Goal: Book appointment/travel/reservation

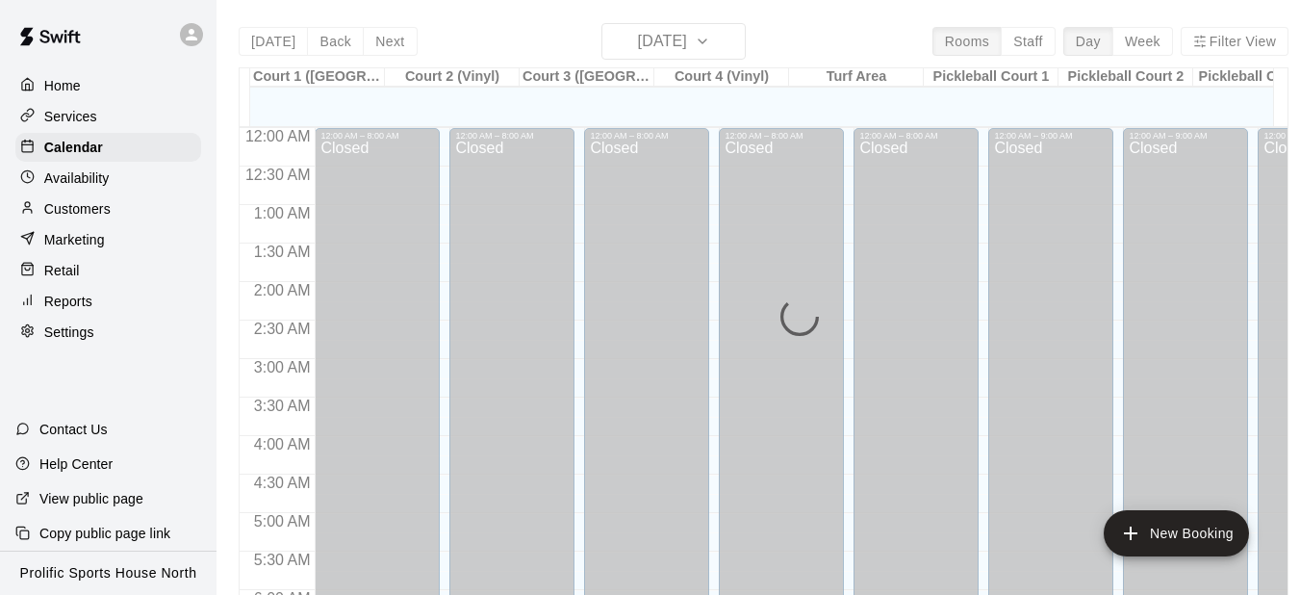
click at [192, 35] on icon at bounding box center [191, 34] width 17 height 17
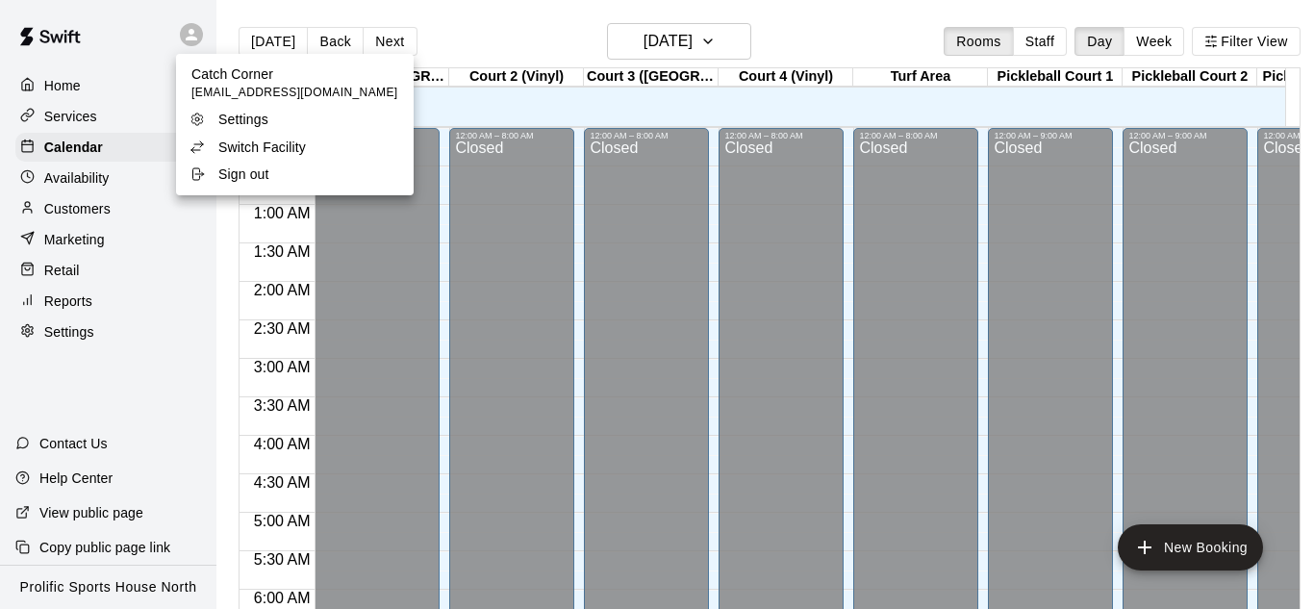
scroll to position [1286, 0]
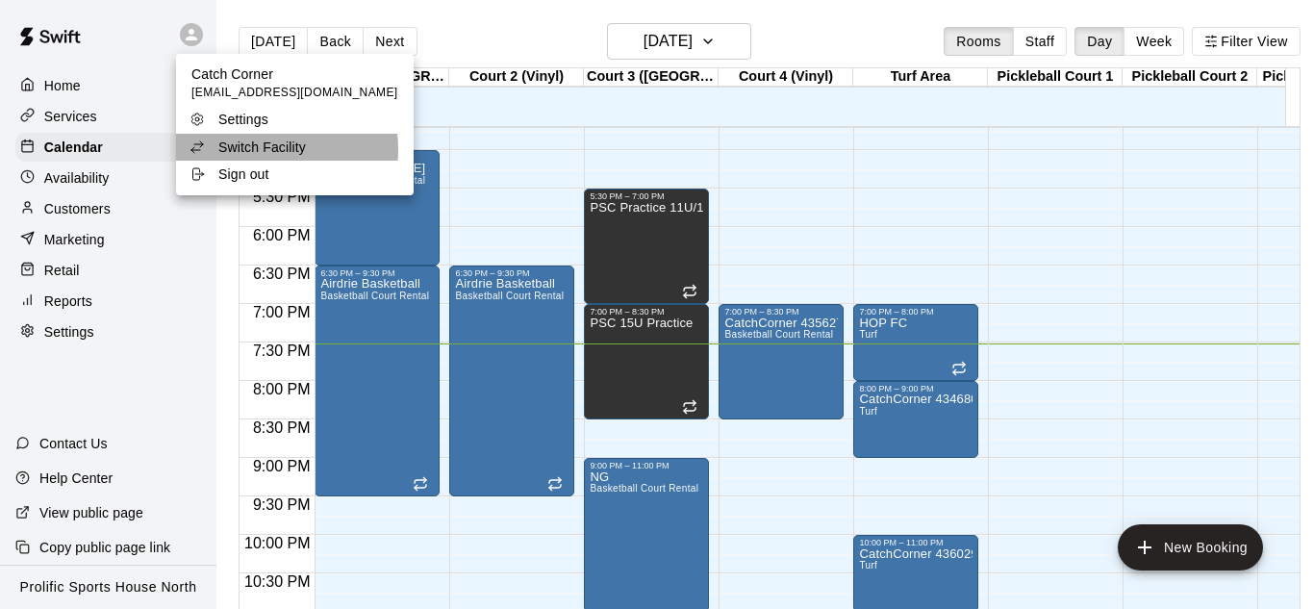
click at [275, 150] on p "Switch Facility" at bounding box center [262, 147] width 88 height 19
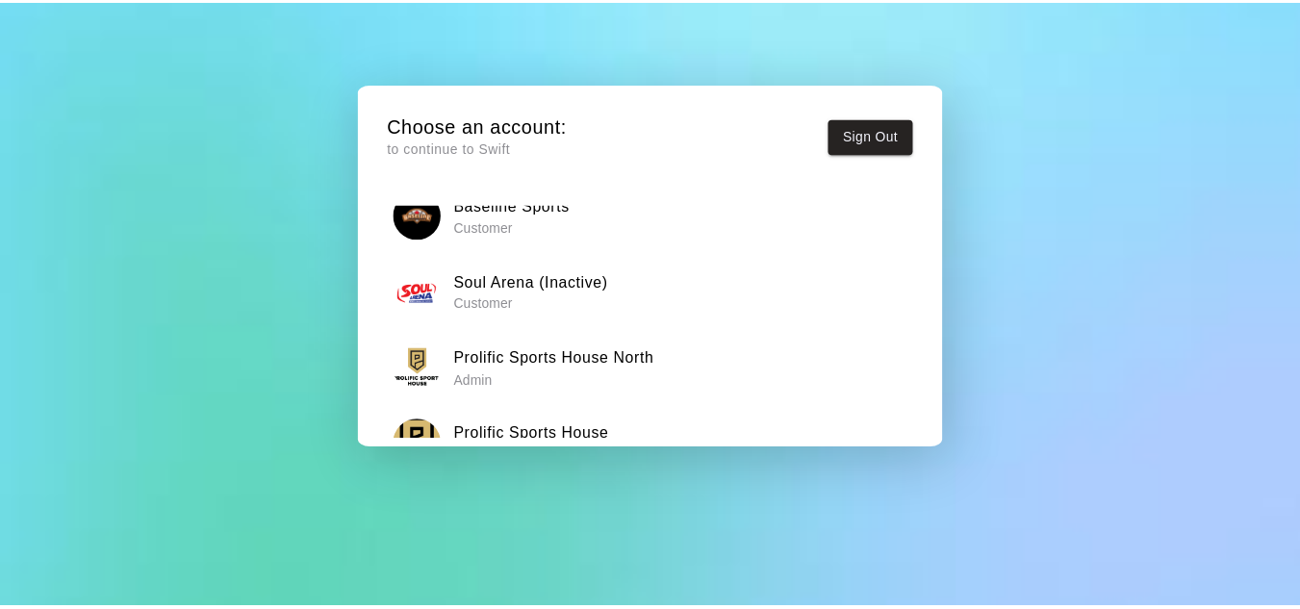
scroll to position [147, 0]
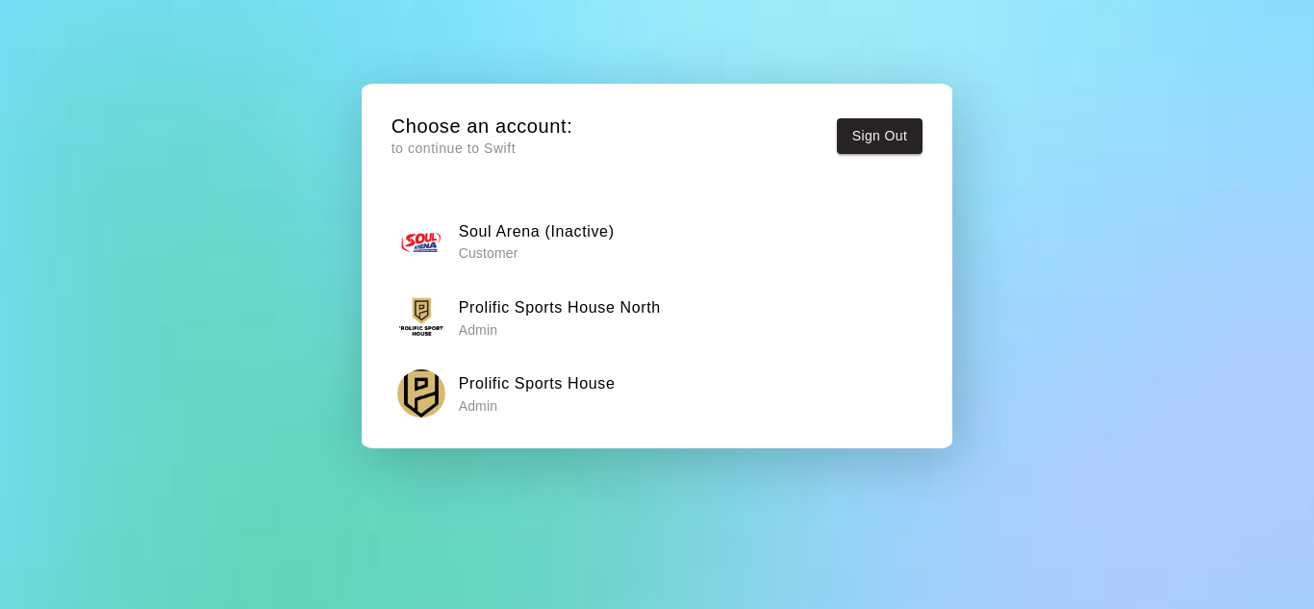
click at [595, 392] on h6 "Prolific Sports House" at bounding box center [537, 383] width 157 height 25
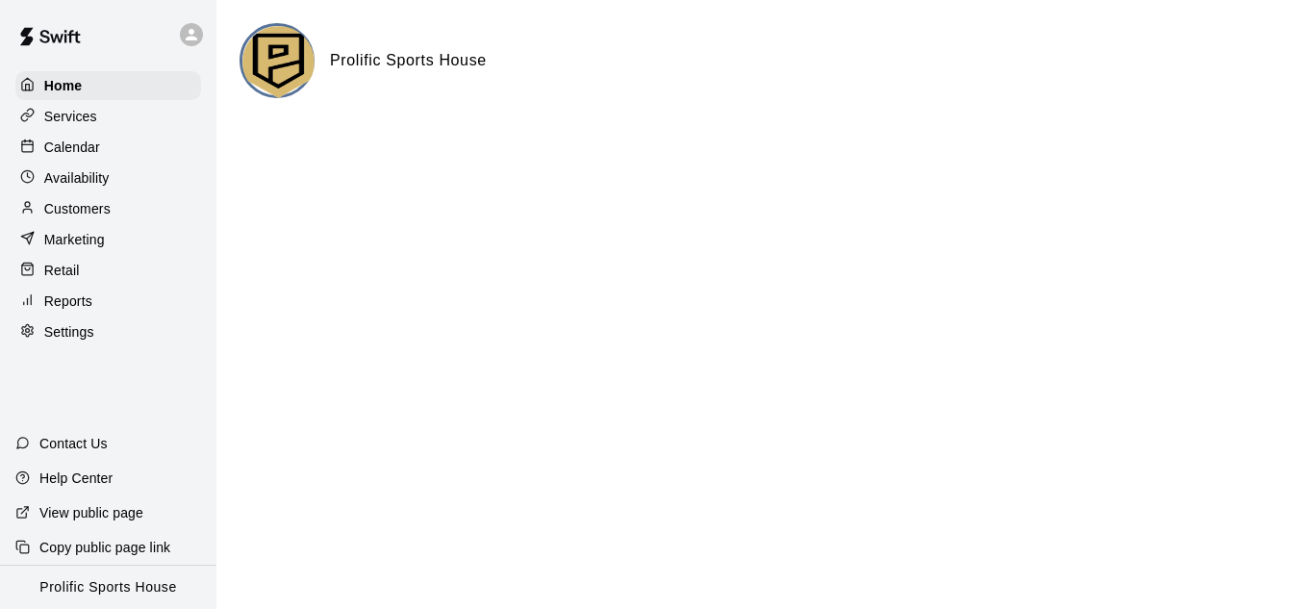
click at [89, 152] on p "Calendar" at bounding box center [72, 147] width 56 height 19
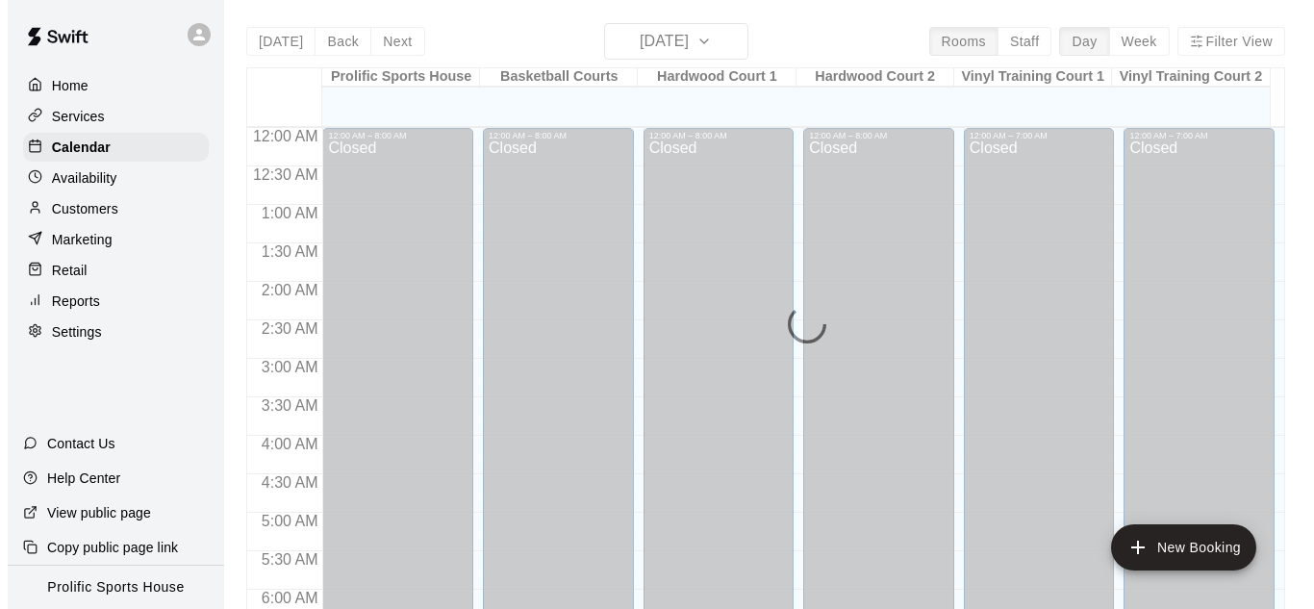
scroll to position [1286, 0]
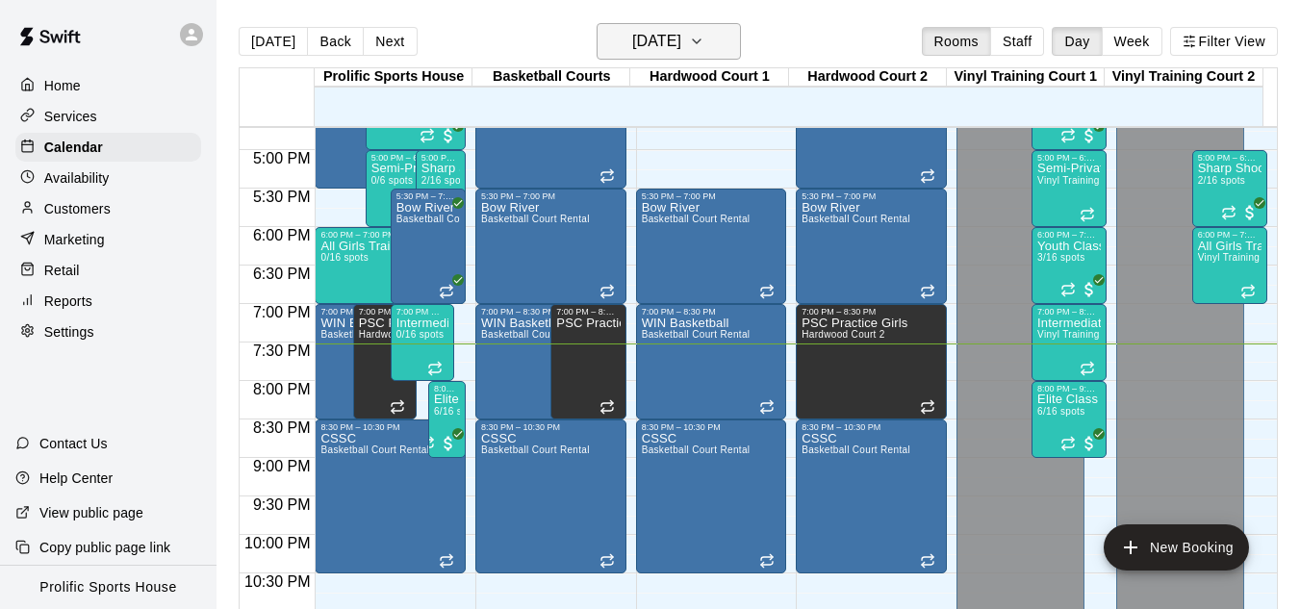
click at [632, 50] on h6 "[DATE]" at bounding box center [656, 41] width 49 height 27
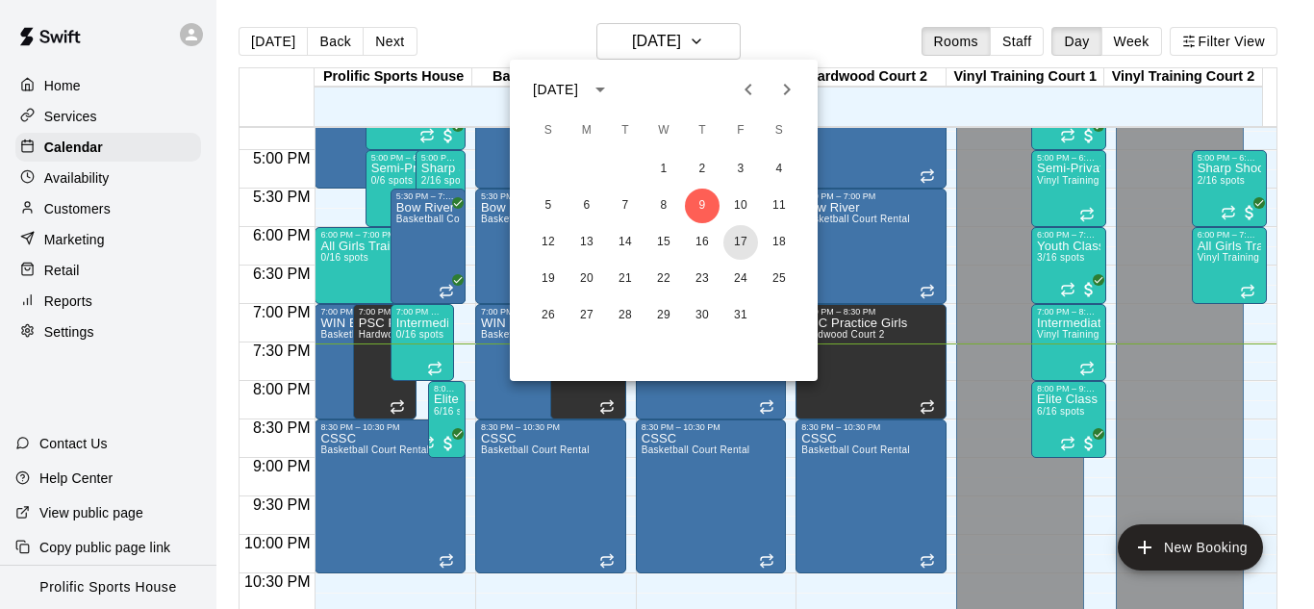
drag, startPoint x: 739, startPoint y: 242, endPoint x: 428, endPoint y: 182, distance: 316.6
click at [740, 242] on button "17" at bounding box center [740, 242] width 35 height 35
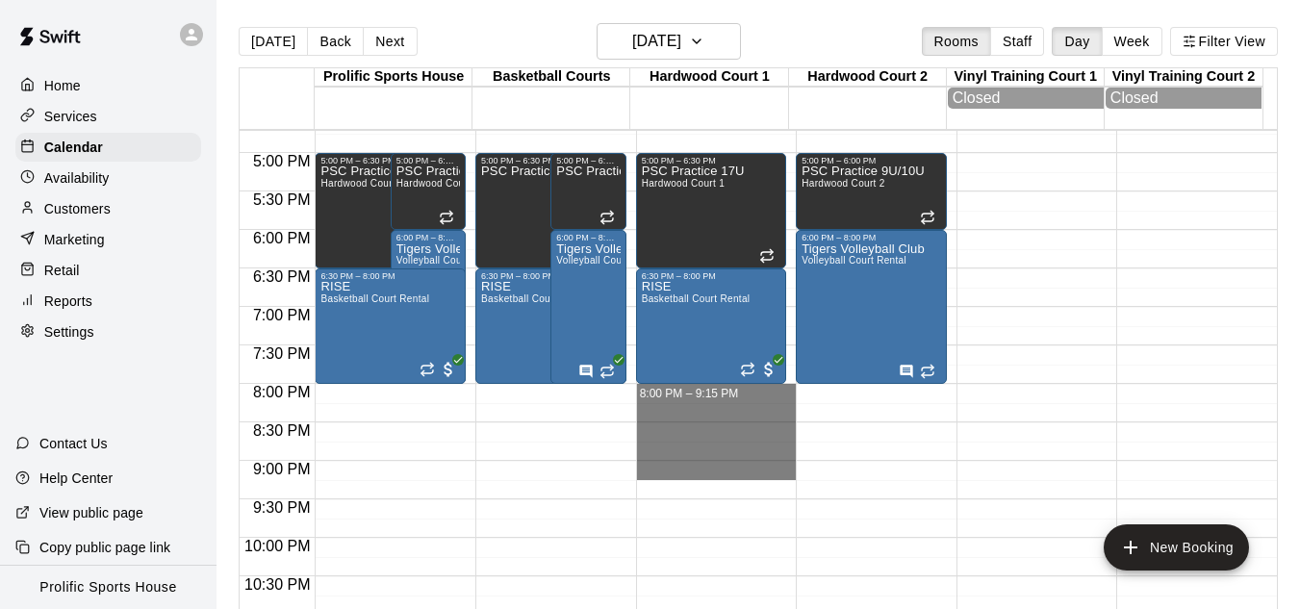
drag, startPoint x: 712, startPoint y: 399, endPoint x: 712, endPoint y: 465, distance: 65.4
click at [712, 465] on body "Home Services Calendar Availability Customers Marketing Retail Reports Settings…" at bounding box center [650, 320] width 1300 height 640
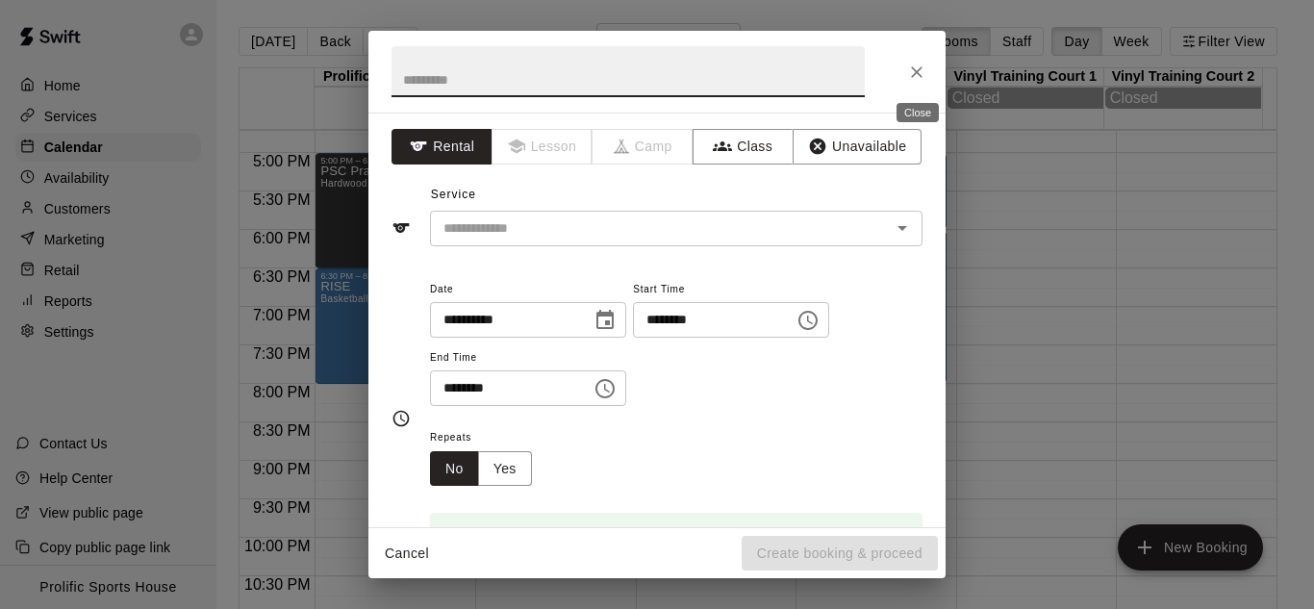
click at [912, 73] on icon "Close" at bounding box center [916, 72] width 19 height 19
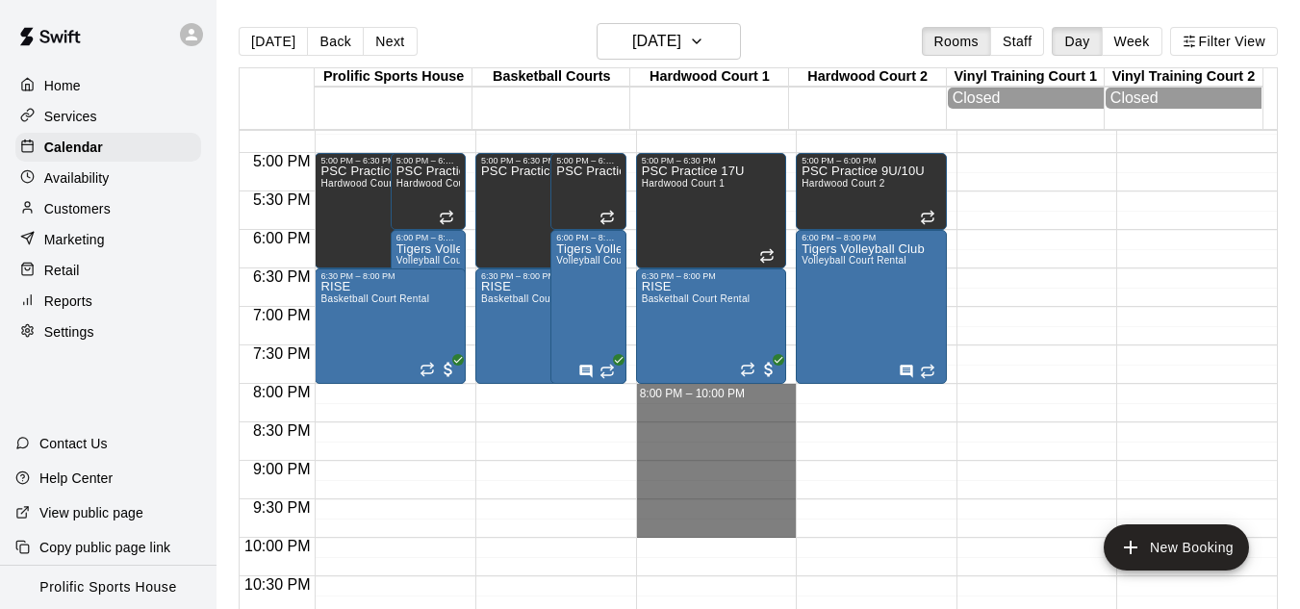
drag, startPoint x: 696, startPoint y: 395, endPoint x: 692, endPoint y: 522, distance: 127.1
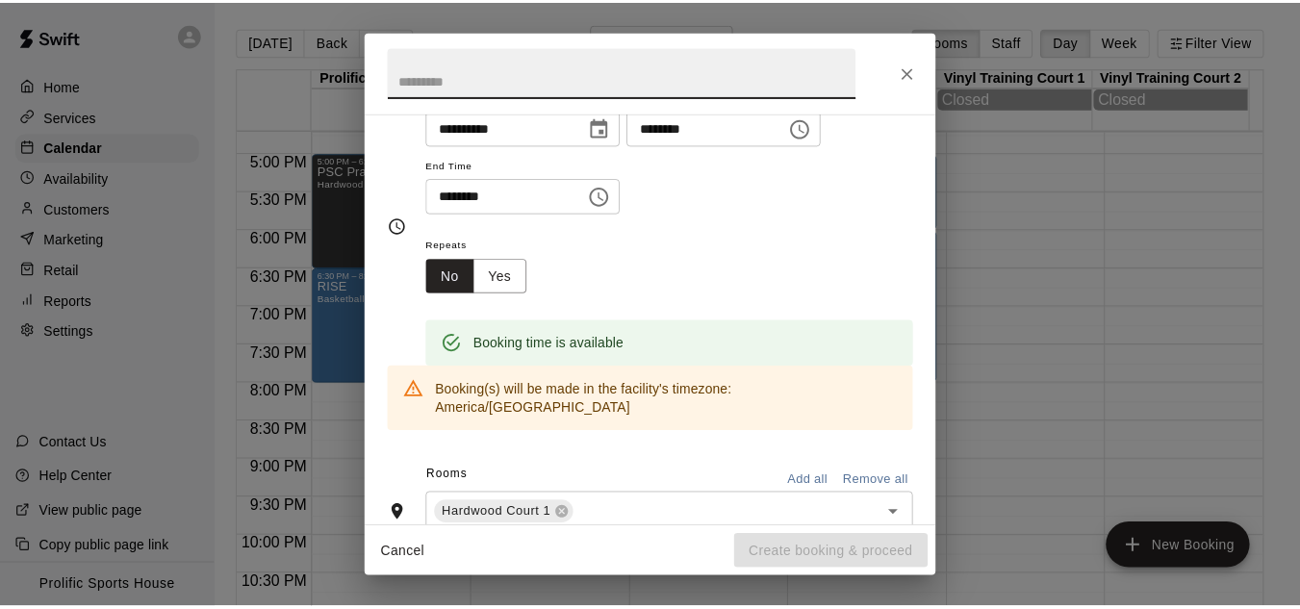
scroll to position [0, 0]
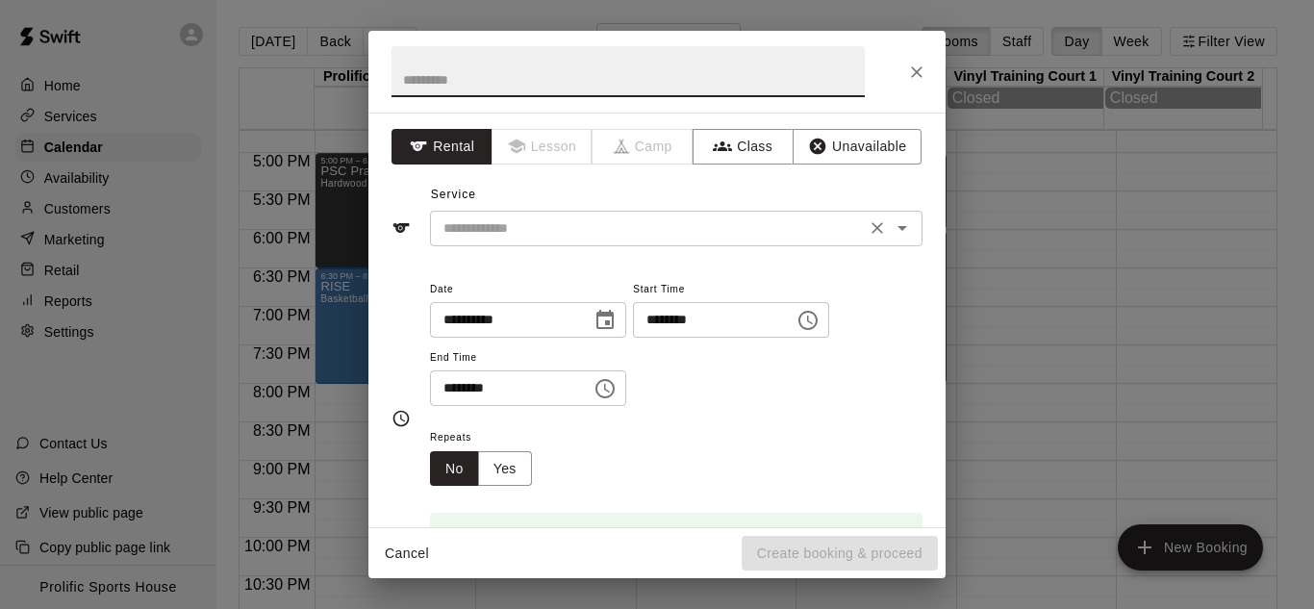
click at [524, 233] on input "text" at bounding box center [648, 228] width 424 height 24
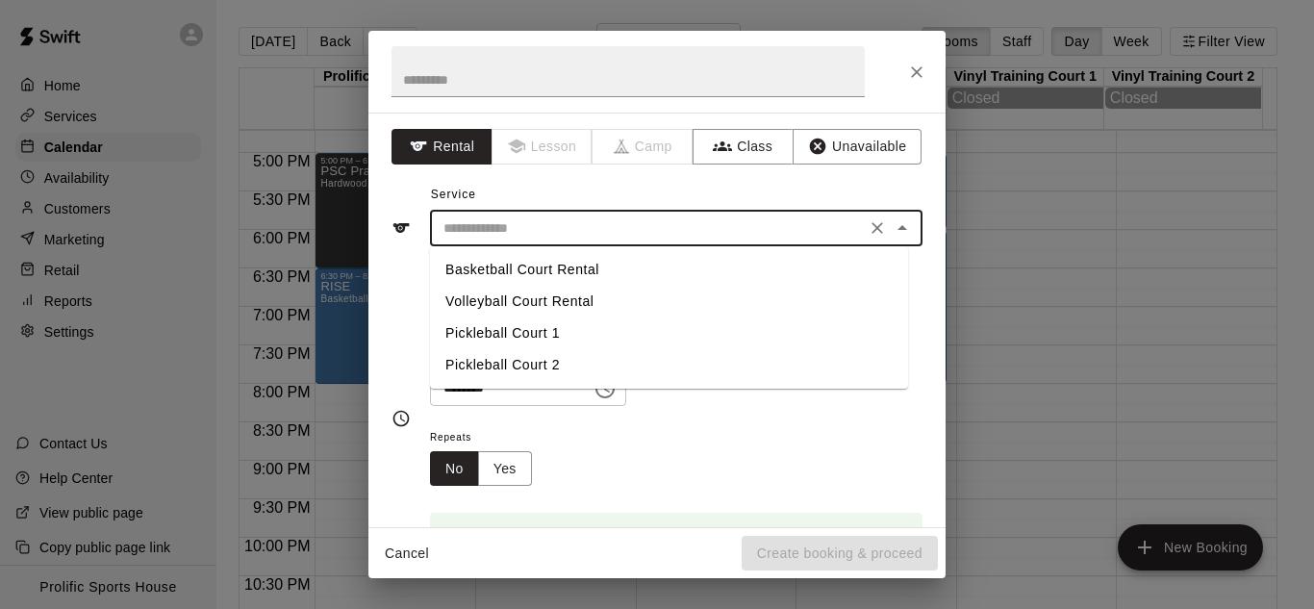
click at [502, 266] on li "Basketball Court Rental" at bounding box center [669, 270] width 478 height 32
type input "**********"
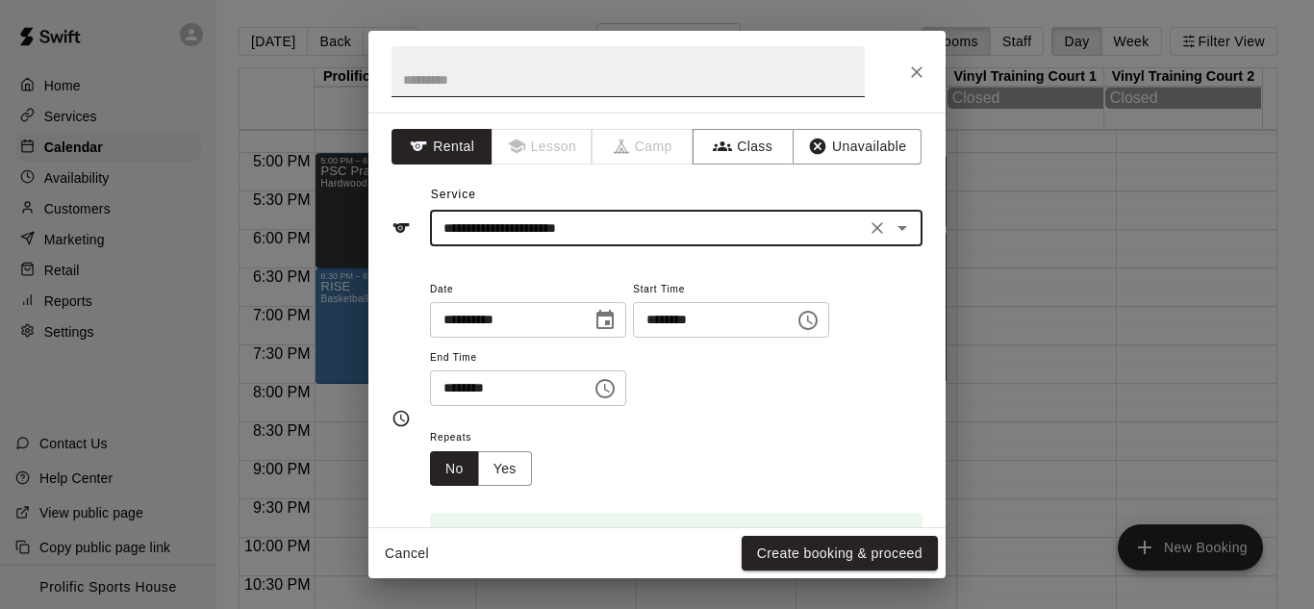
click at [538, 61] on input "text" at bounding box center [628, 71] width 473 height 51
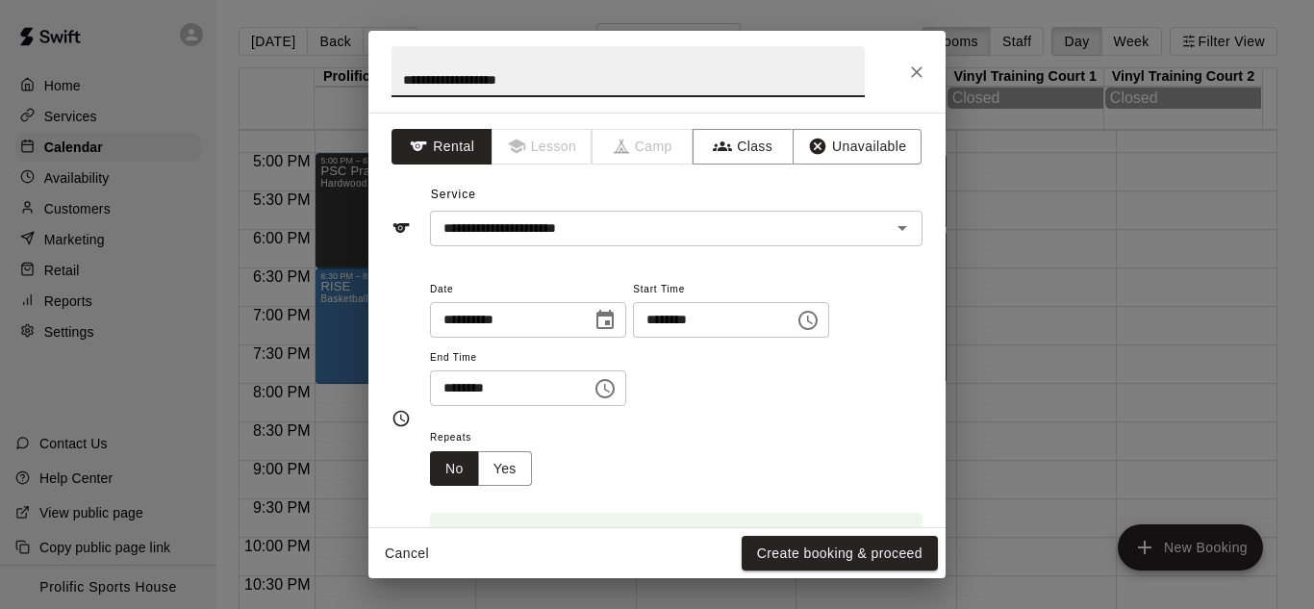
paste input "**********"
type input "**********"
click at [861, 560] on button "Create booking & proceed" at bounding box center [840, 554] width 196 height 36
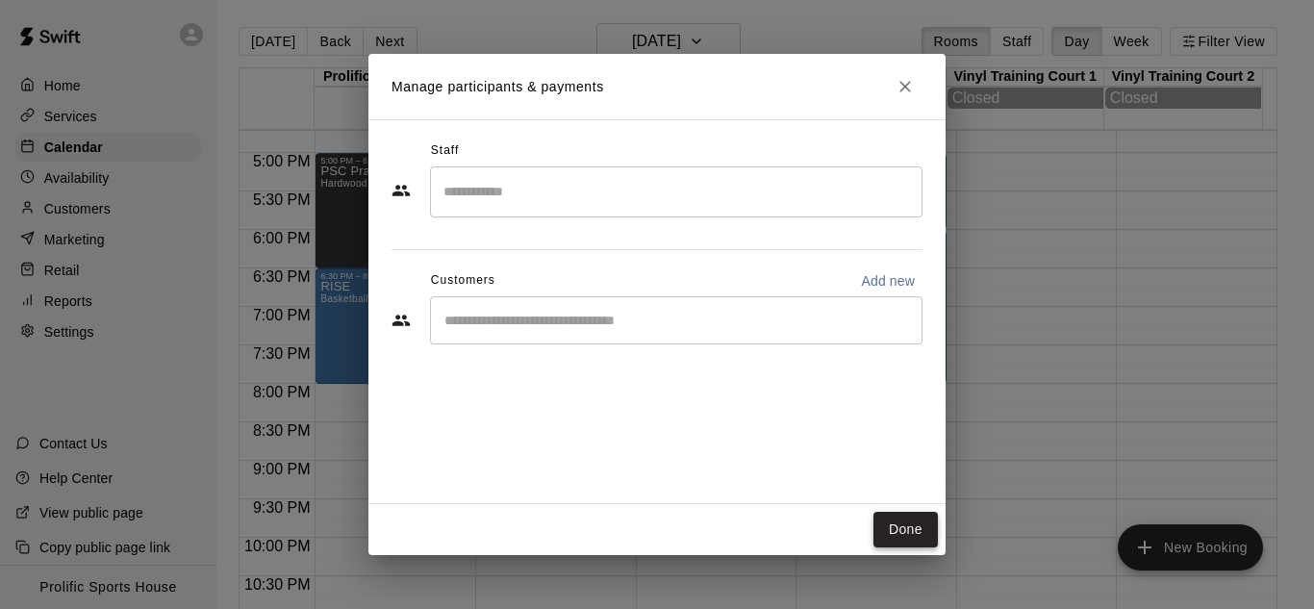
click at [907, 536] on button "Done" at bounding box center [905, 530] width 64 height 36
